Goal: Transaction & Acquisition: Download file/media

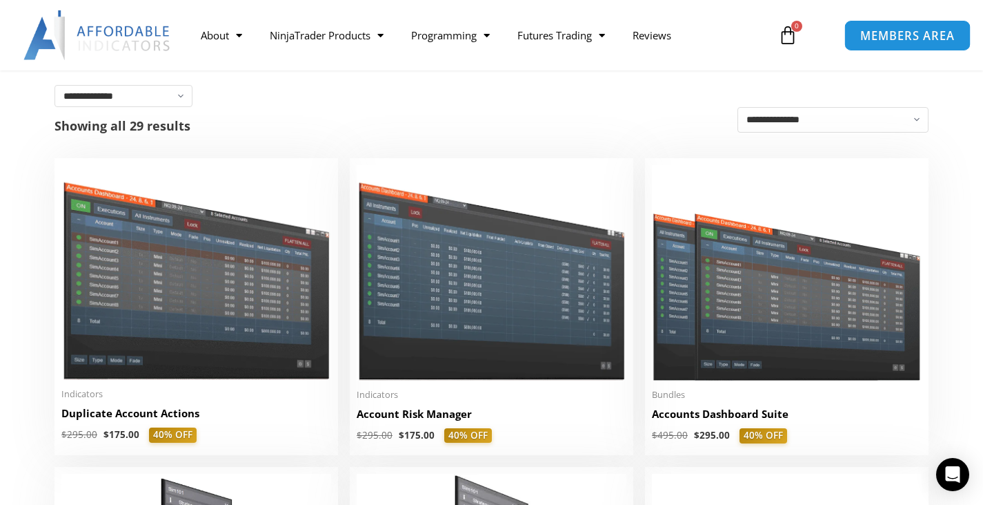
click at [894, 39] on span "MEMBERS AREA" at bounding box center [908, 36] width 95 height 12
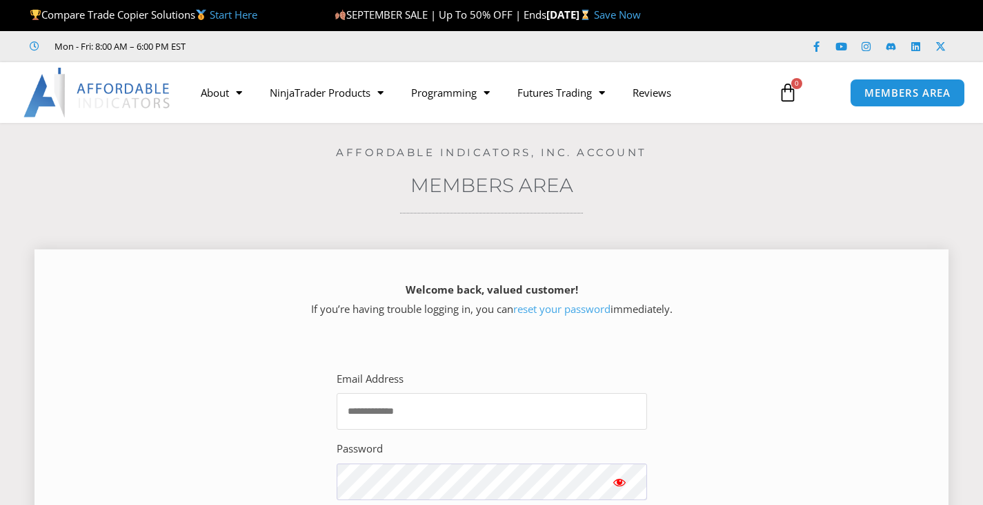
click at [389, 429] on input "Email Address" at bounding box center [492, 411] width 311 height 37
click at [391, 411] on input "Email Address" at bounding box center [492, 411] width 311 height 37
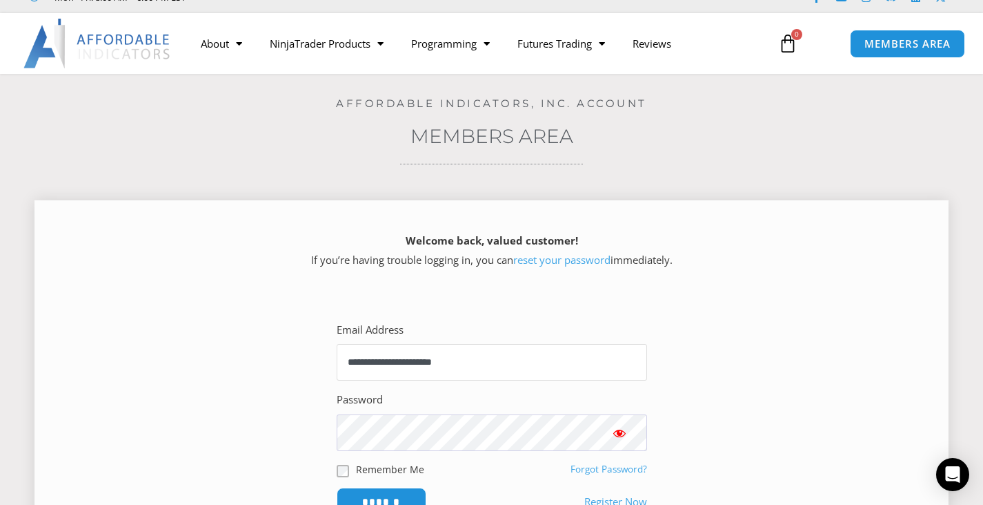
scroll to position [138, 0]
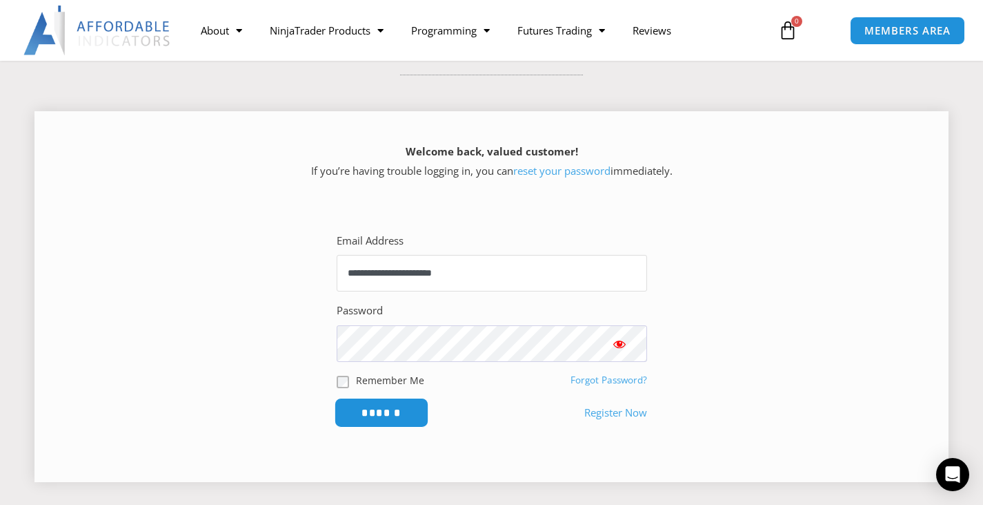
type input "**********"
click at [383, 409] on input "******" at bounding box center [381, 413] width 95 height 30
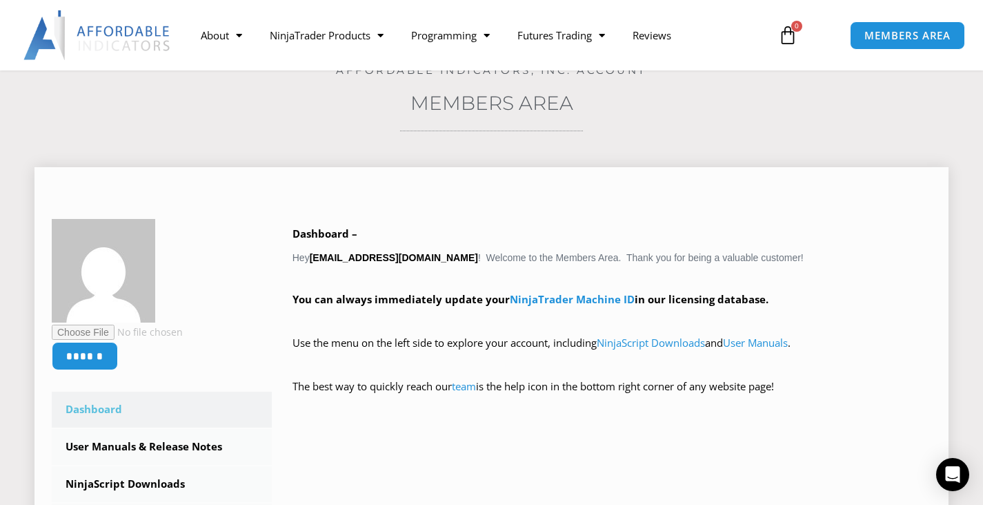
scroll to position [345, 0]
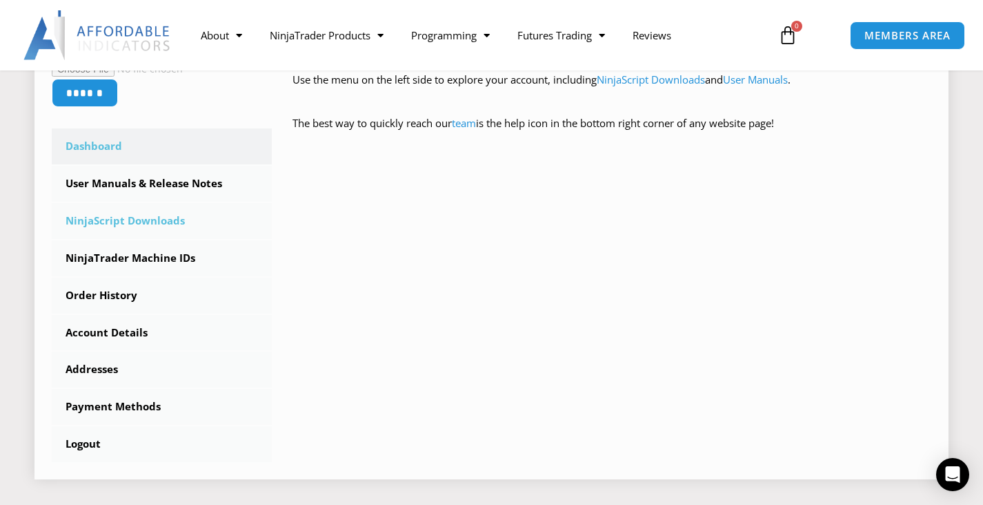
click at [164, 227] on link "NinjaScript Downloads" at bounding box center [162, 221] width 220 height 36
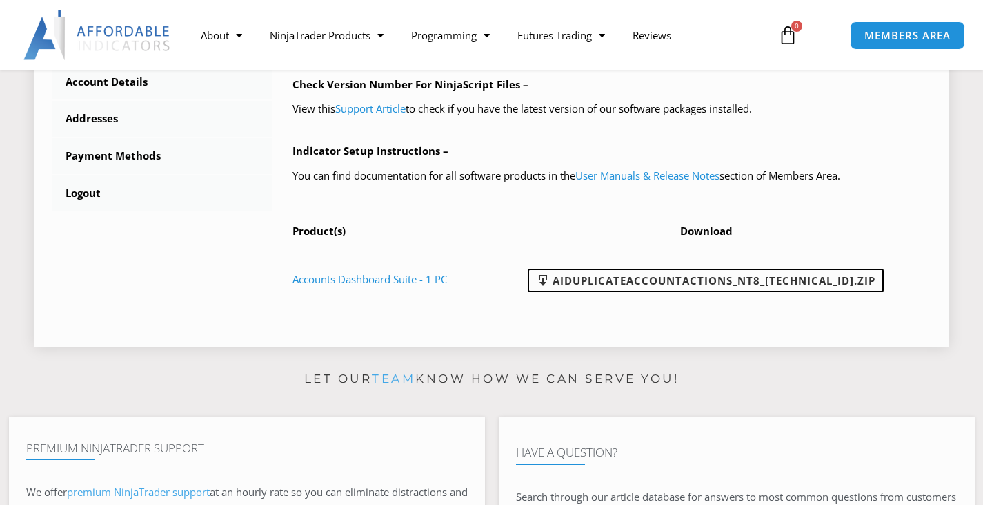
scroll to position [483, 0]
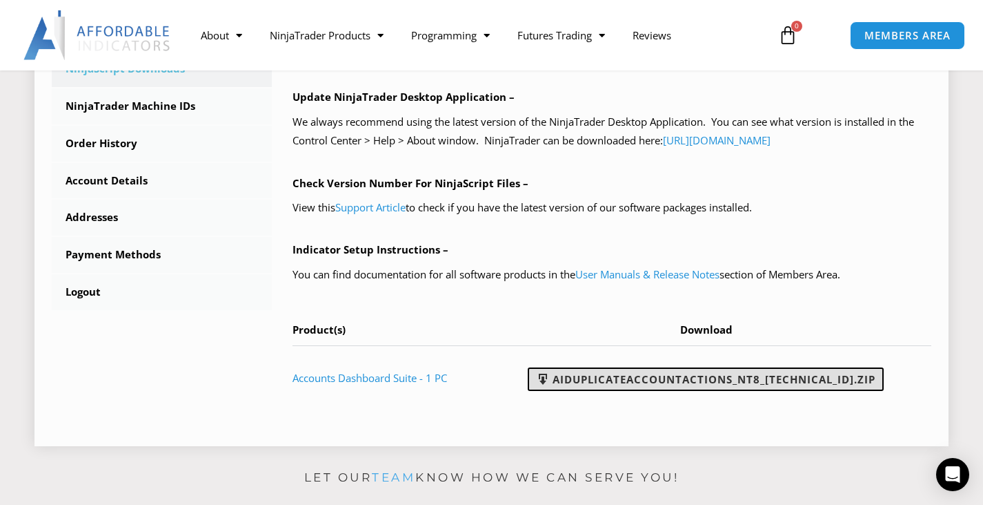
click at [689, 386] on link "AIDuplicateAccountActions_NT8_25.9.24.1.zip" at bounding box center [706, 378] width 356 height 23
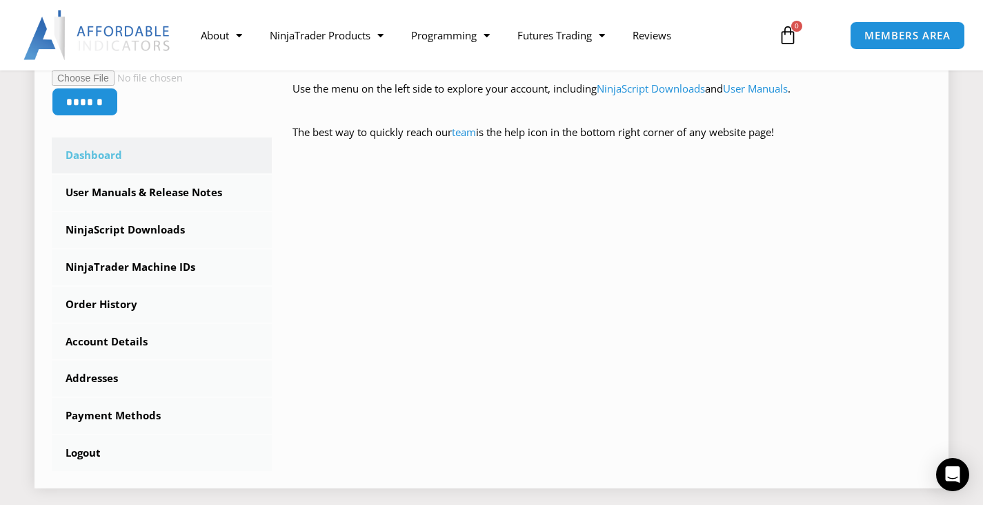
scroll to position [342, 0]
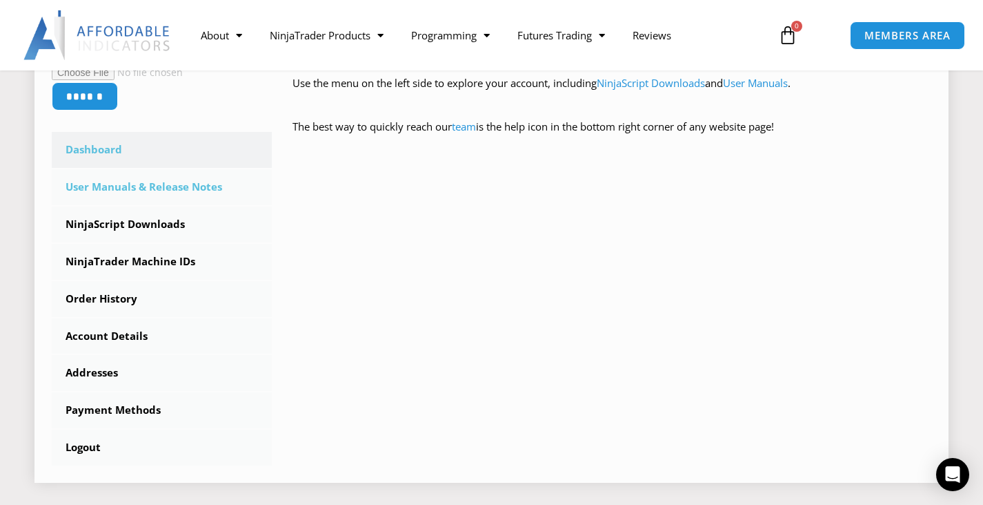
click at [177, 180] on link "User Manuals & Release Notes" at bounding box center [162, 187] width 220 height 36
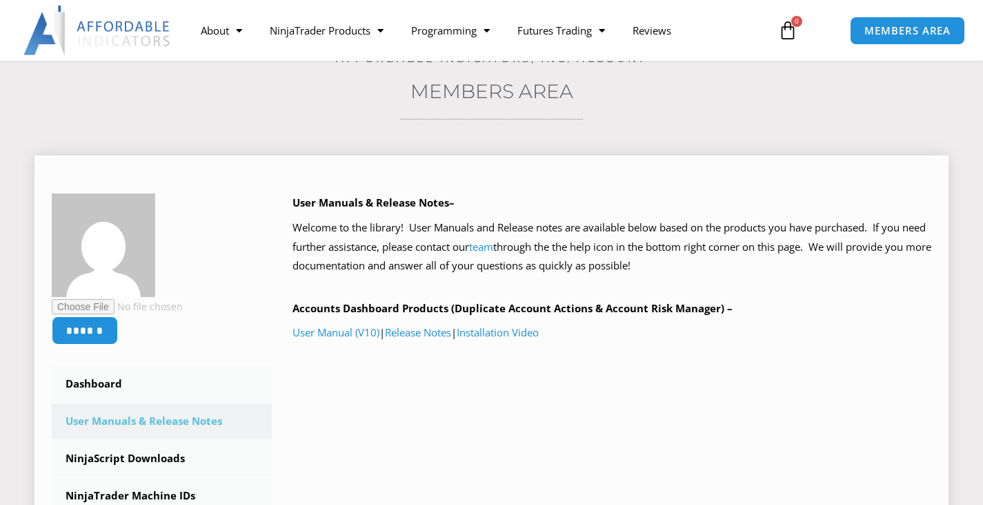
scroll to position [95, 0]
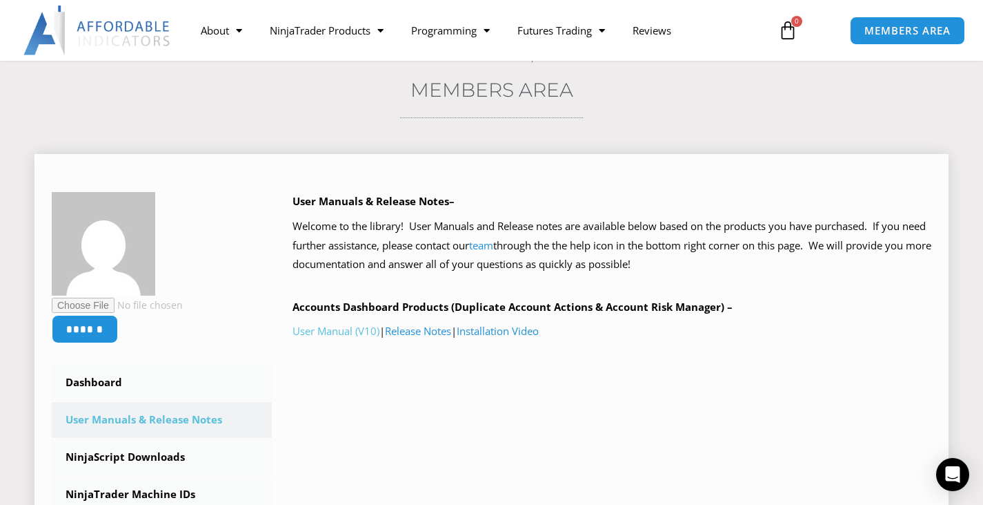
click at [362, 336] on link "User Manual (V10)" at bounding box center [336, 331] width 87 height 14
